Goal: Information Seeking & Learning: Learn about a topic

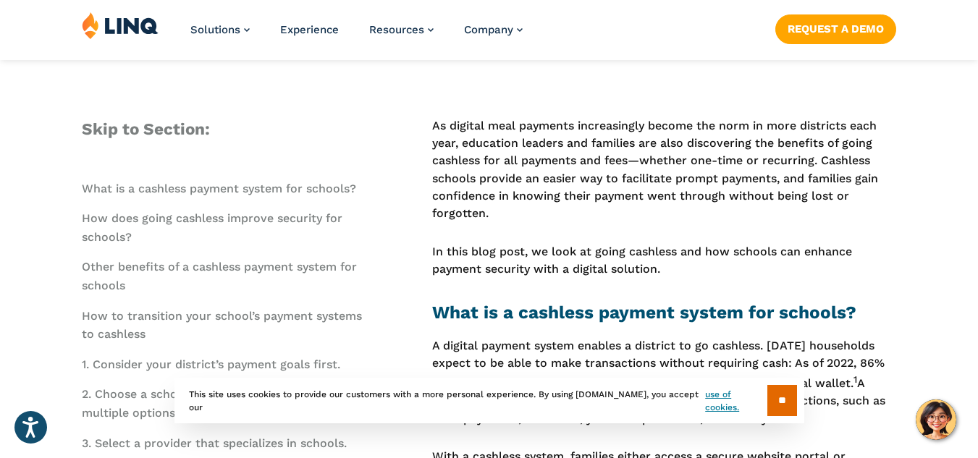
scroll to position [442, 0]
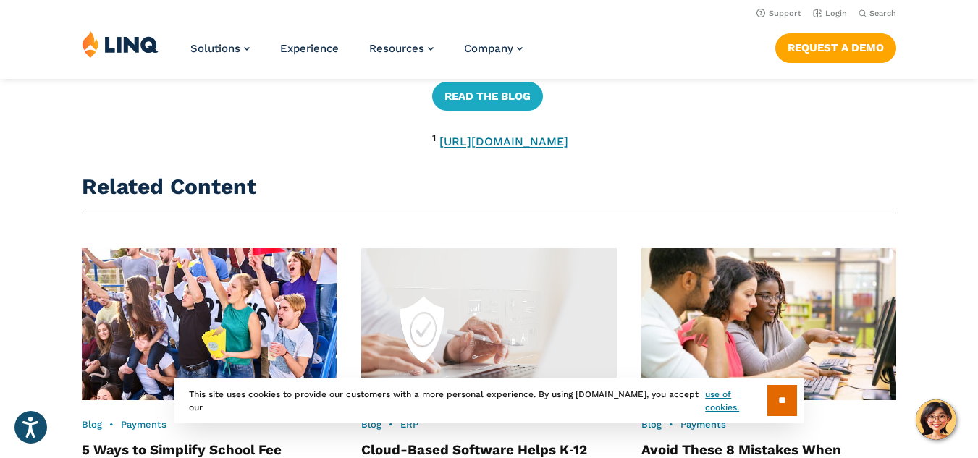
scroll to position [2702, 0]
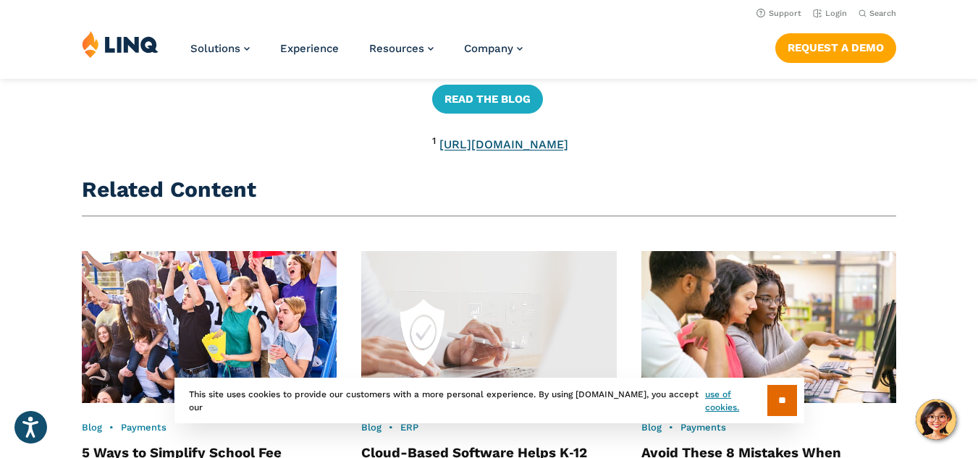
click at [513, 147] on link "[URL][DOMAIN_NAME]" at bounding box center [504, 145] width 129 height 14
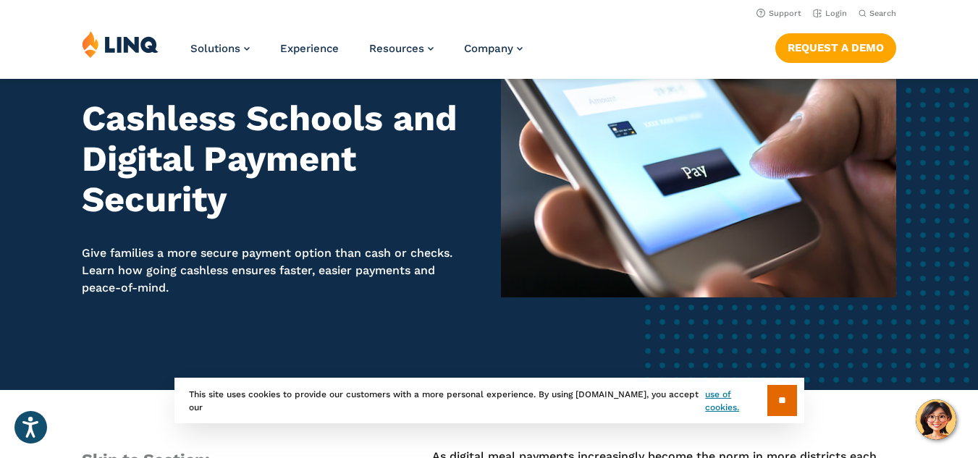
scroll to position [74, 0]
